Goal: Check status: Check status

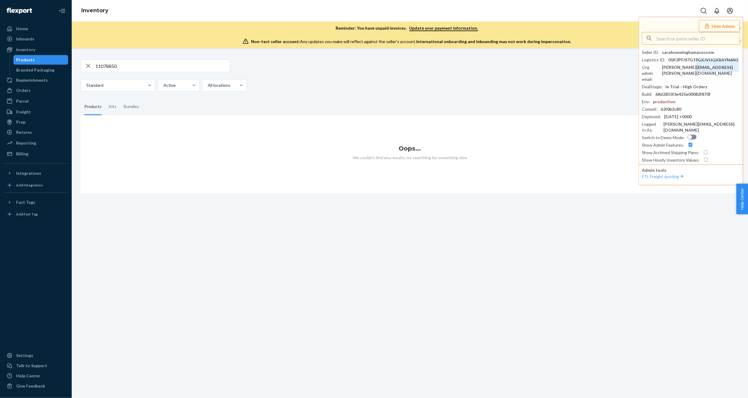
click at [103, 68] on input "11078850" at bounding box center [162, 66] width 134 height 12
click at [27, 90] on div "Orders" at bounding box center [23, 90] width 14 height 6
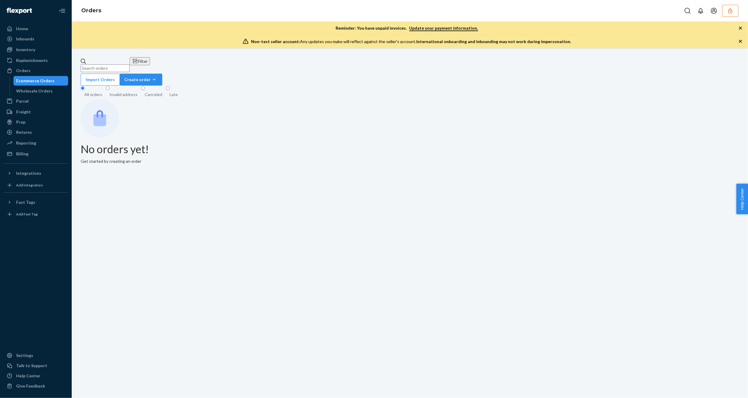
click at [100, 64] on input "text" at bounding box center [105, 68] width 49 height 8
paste input "1007879940"
click at [727, 8] on button "button" at bounding box center [730, 11] width 16 height 12
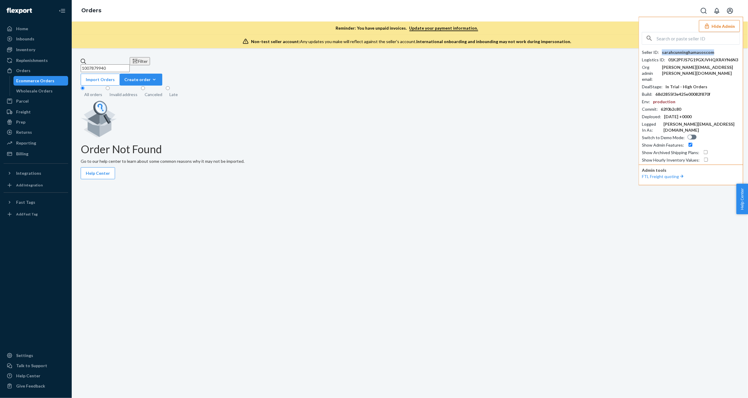
click at [679, 51] on div "sarahcunninghamasoscom" at bounding box center [688, 52] width 52 height 6
click at [110, 64] on input "1007879940" at bounding box center [105, 68] width 49 height 8
paste input "sarahcunninghamasoscom"
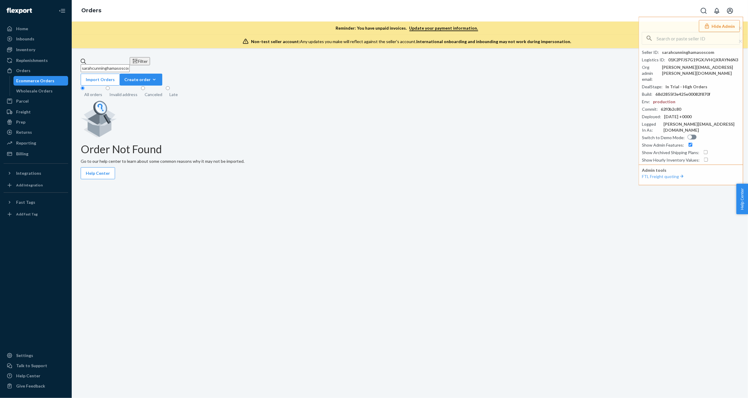
type input "1007879940"
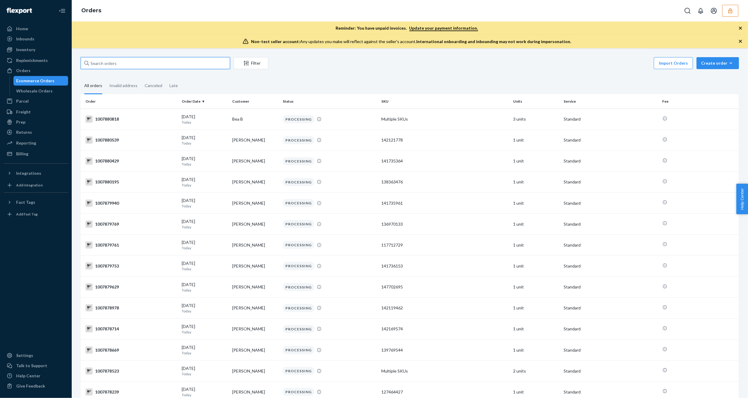
click at [109, 62] on input "text" at bounding box center [155, 63] width 149 height 12
paste input "sarahcunninghamasoscom"
type input "sarahcunninghamasoscom"
paste input "1007879940"
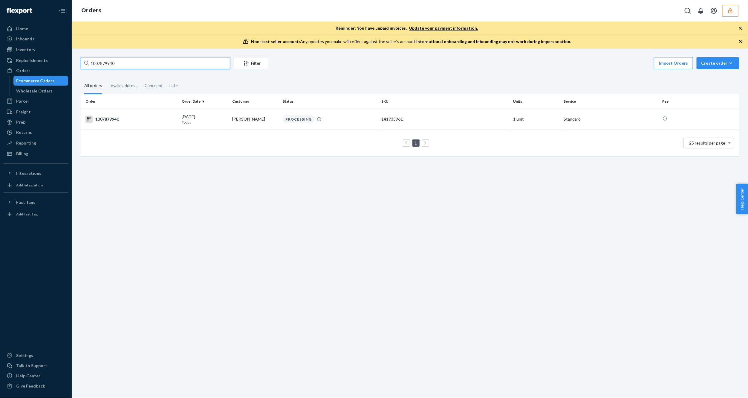
type input "1007879940"
